Goal: Task Accomplishment & Management: Complete application form

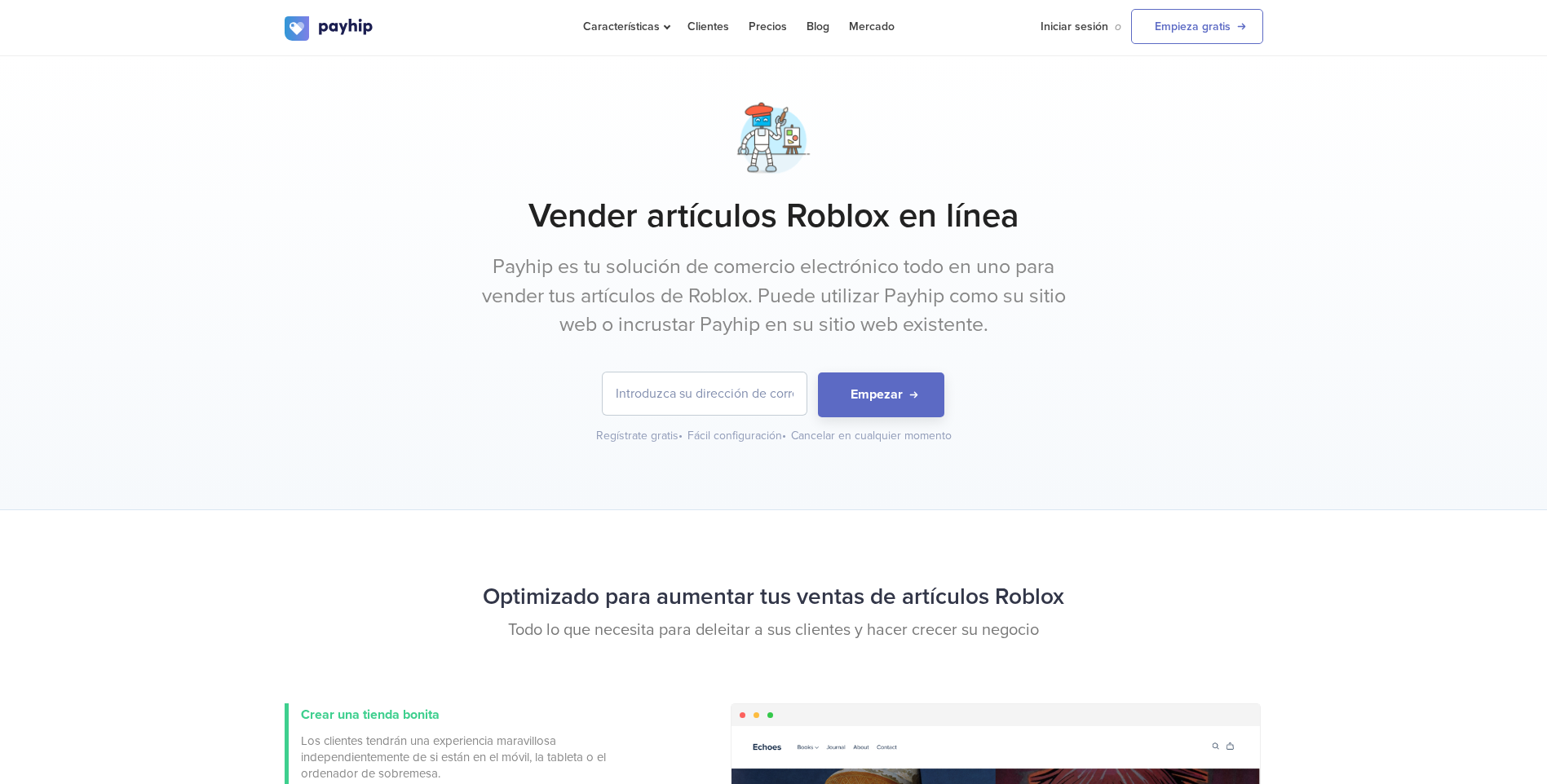
click at [707, 401] on input "email" at bounding box center [705, 393] width 204 height 42
type input "[EMAIL_ADDRESS][DOMAIN_NAME]"
click at [846, 397] on button "Empezar" at bounding box center [880, 395] width 127 height 45
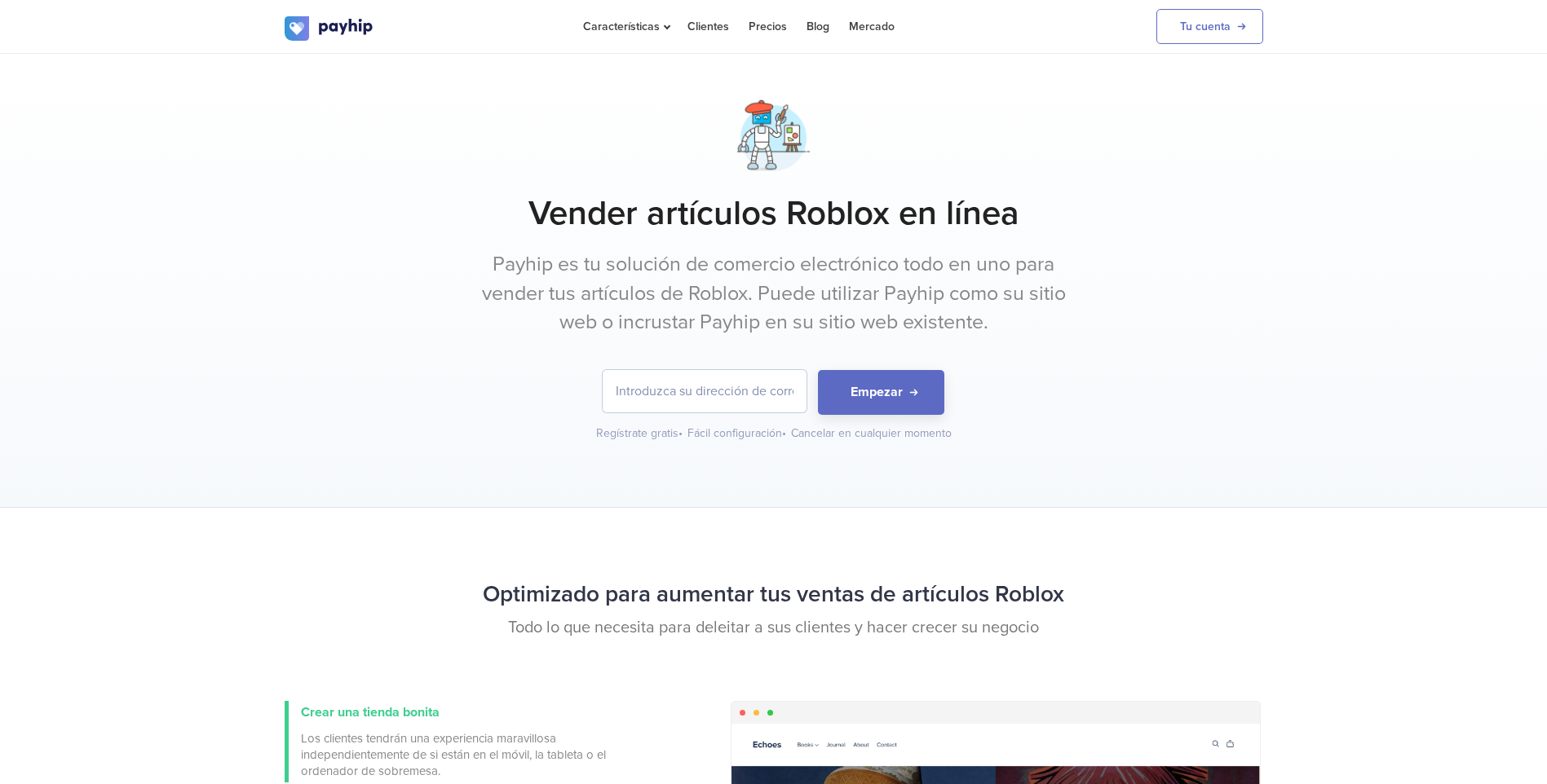
click at [712, 392] on input "email" at bounding box center [705, 391] width 204 height 42
type input "[EMAIL_ADDRESS][DOMAIN_NAME]"
click at [862, 369] on div "Vender artículos Roblox en línea Payhip es tu solución de comercio electrónico …" at bounding box center [774, 267] width 978 height 347
drag, startPoint x: 867, startPoint y: 406, endPoint x: 865, endPoint y: 390, distance: 16.1
click at [868, 406] on button "Empezar" at bounding box center [880, 392] width 127 height 45
